Goal: Information Seeking & Learning: Find specific fact

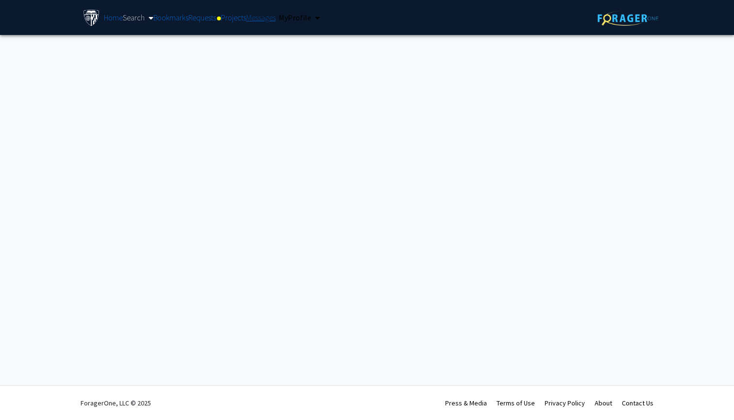
click at [250, 22] on link "Messages" at bounding box center [261, 17] width 30 height 34
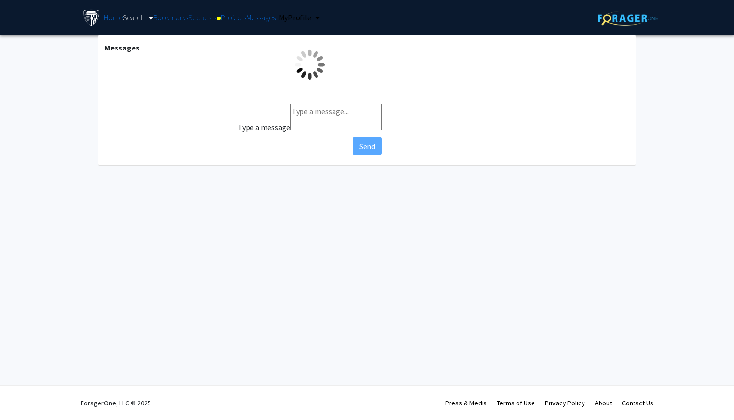
click at [202, 24] on link "Requests" at bounding box center [204, 17] width 33 height 34
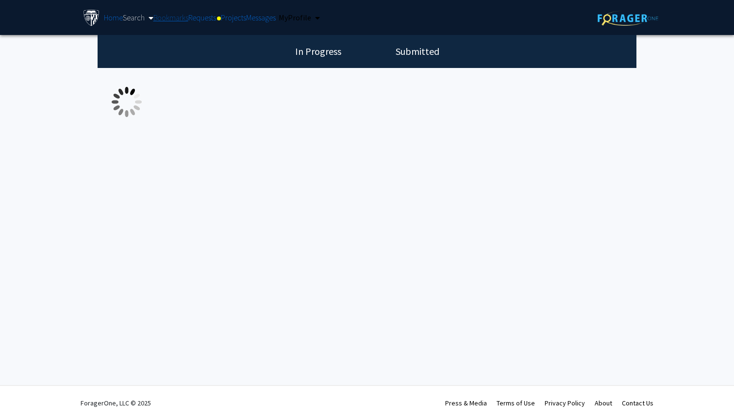
click at [175, 21] on link "Bookmarks" at bounding box center [170, 17] width 35 height 34
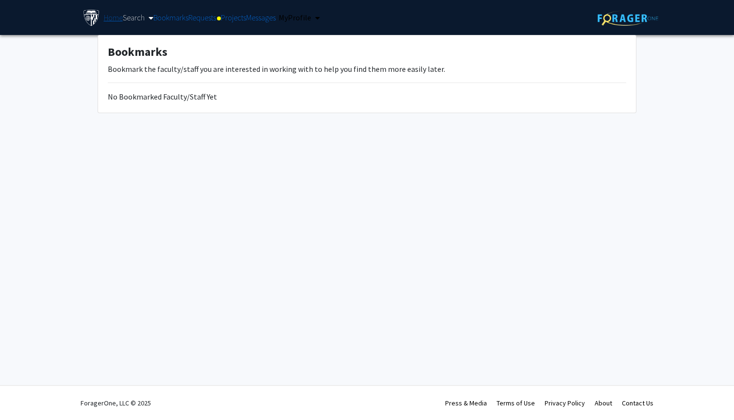
click at [116, 18] on link "Home" at bounding box center [113, 17] width 19 height 34
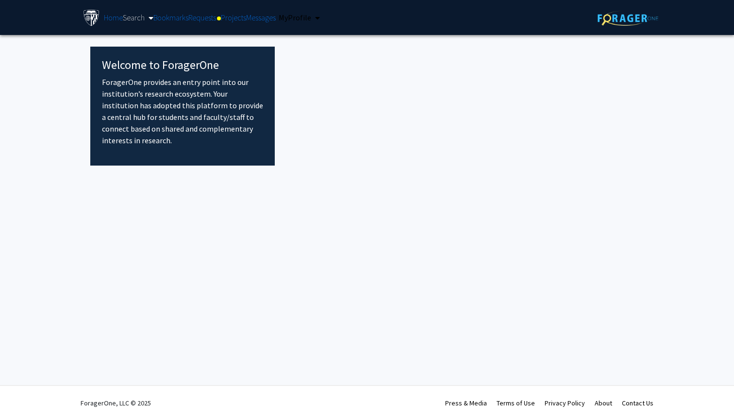
click at [138, 17] on link "Search" at bounding box center [138, 18] width 31 height 10
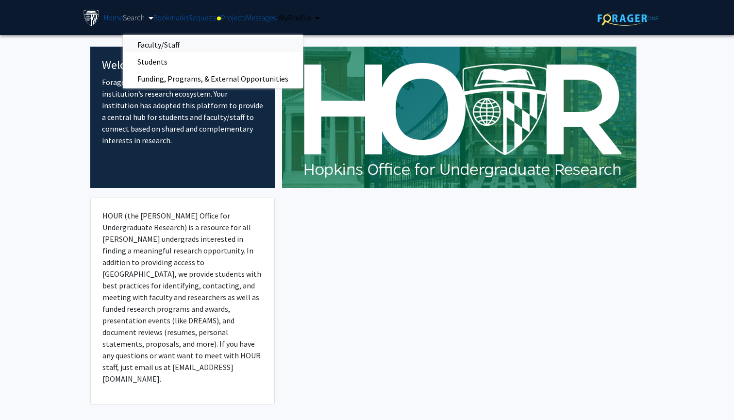
click at [155, 42] on span "Faculty/Staff" at bounding box center [158, 44] width 71 height 19
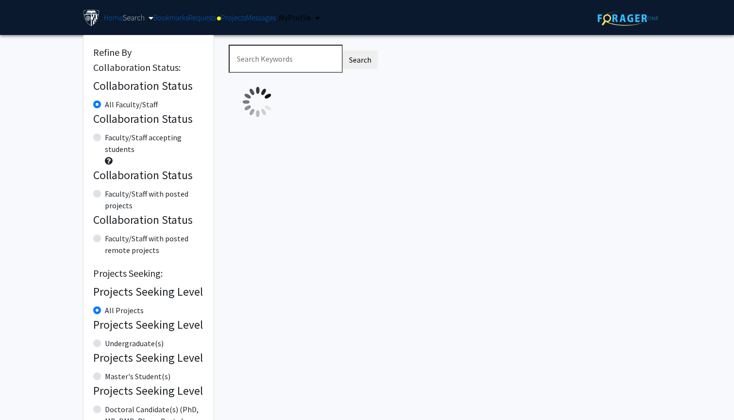
click at [140, 18] on link "Search" at bounding box center [138, 18] width 31 height 10
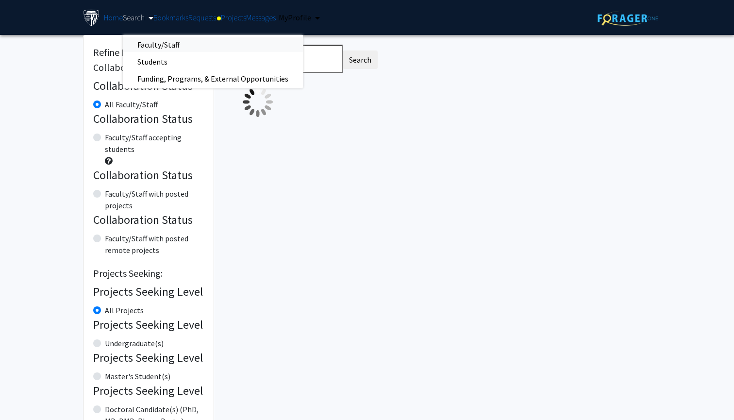
click at [174, 42] on span "Faculty/Staff" at bounding box center [158, 44] width 71 height 19
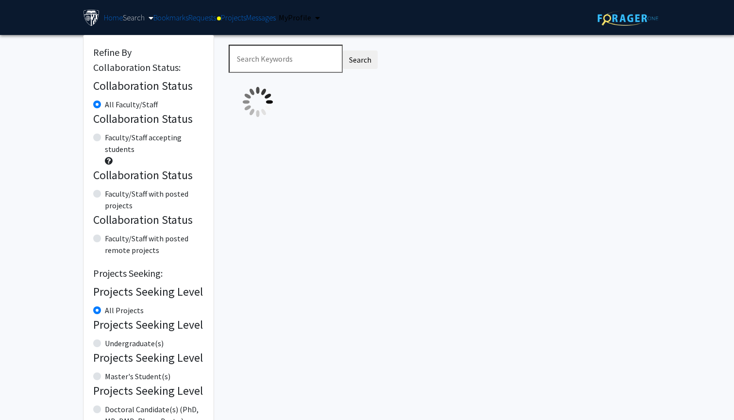
click at [271, 140] on div "Search" at bounding box center [439, 305] width 437 height 540
click at [372, 158] on div "Search" at bounding box center [439, 305] width 437 height 540
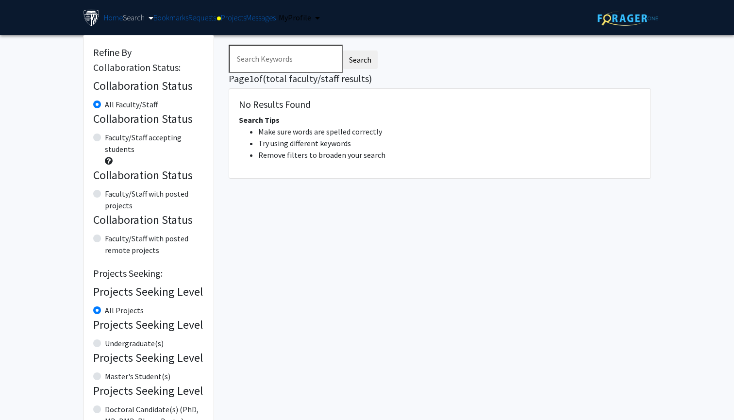
click at [300, 63] on input "Search Keywords" at bounding box center [286, 59] width 114 height 28
click at [261, 118] on span "Search Tips" at bounding box center [259, 120] width 41 height 10
click at [151, 20] on icon at bounding box center [151, 18] width 5 height 8
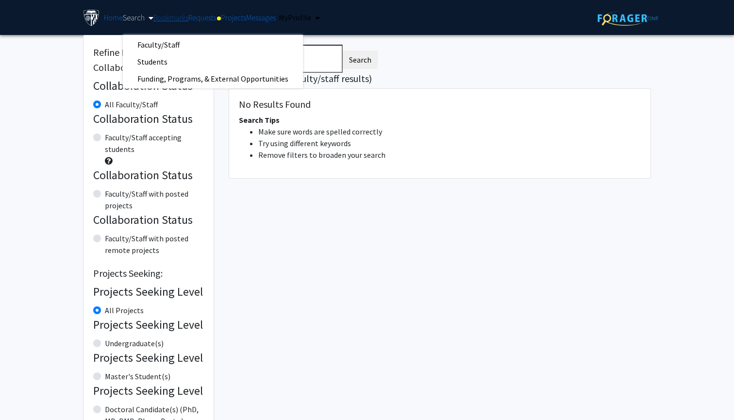
click at [167, 21] on link "Bookmarks" at bounding box center [170, 17] width 35 height 34
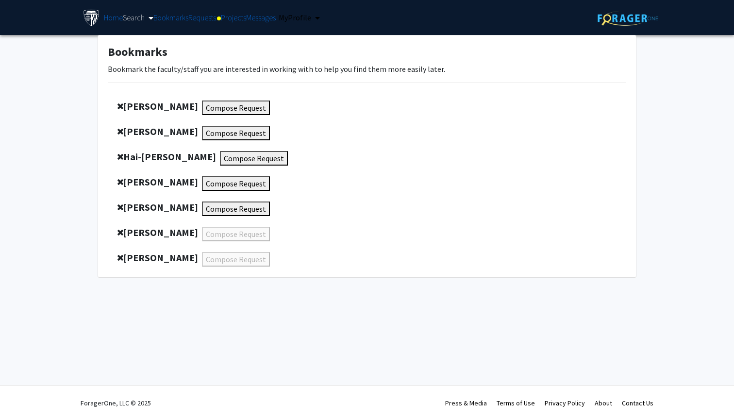
click at [142, 17] on link "Search" at bounding box center [138, 18] width 31 height 10
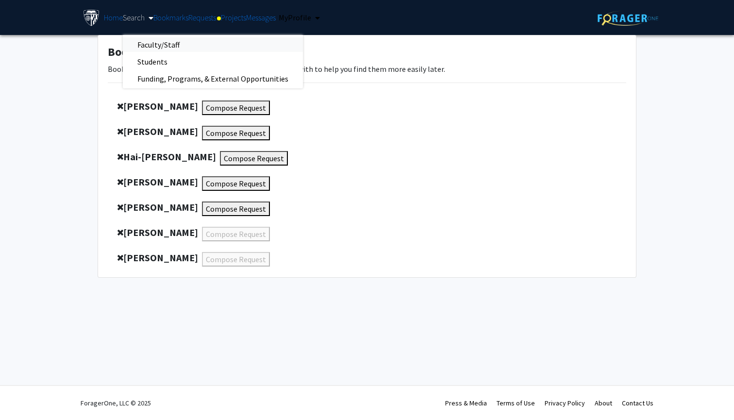
click at [160, 45] on span "Faculty/Staff" at bounding box center [158, 44] width 71 height 19
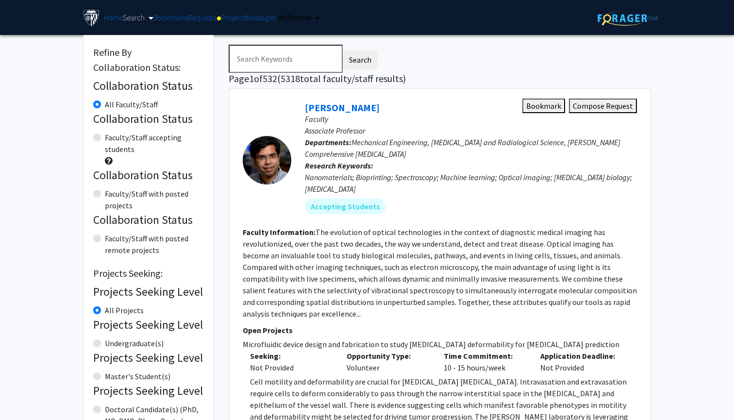
click at [358, 143] on span "Mechanical Engineering, [MEDICAL_DATA] and Radiological Science, [PERSON_NAME] …" at bounding box center [463, 147] width 316 height 21
click at [264, 65] on input "Search Keywords" at bounding box center [286, 59] width 114 height 28
type input "[PERSON_NAME]"
click at [357, 61] on button "Search" at bounding box center [360, 59] width 35 height 18
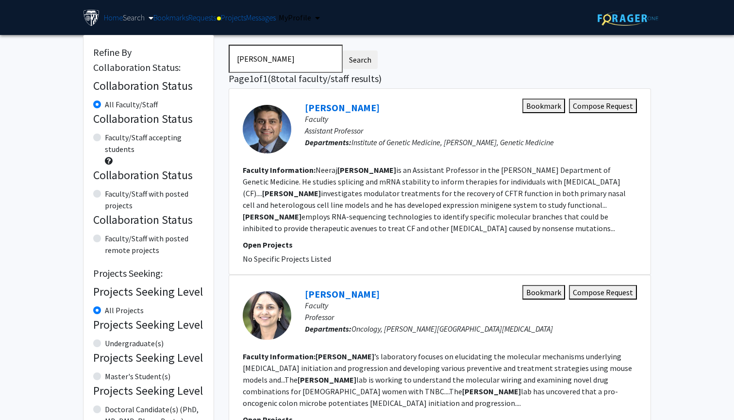
click at [401, 101] on div "[PERSON_NAME] Bookmark Compose Request" at bounding box center [471, 106] width 332 height 15
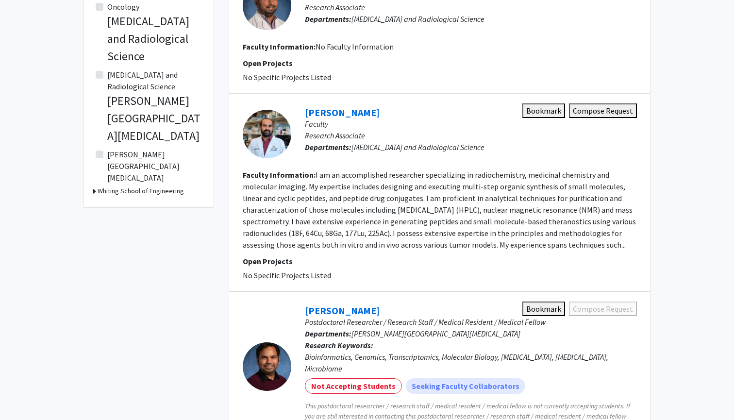
scroll to position [919, 0]
